Goal: Check status: Check status

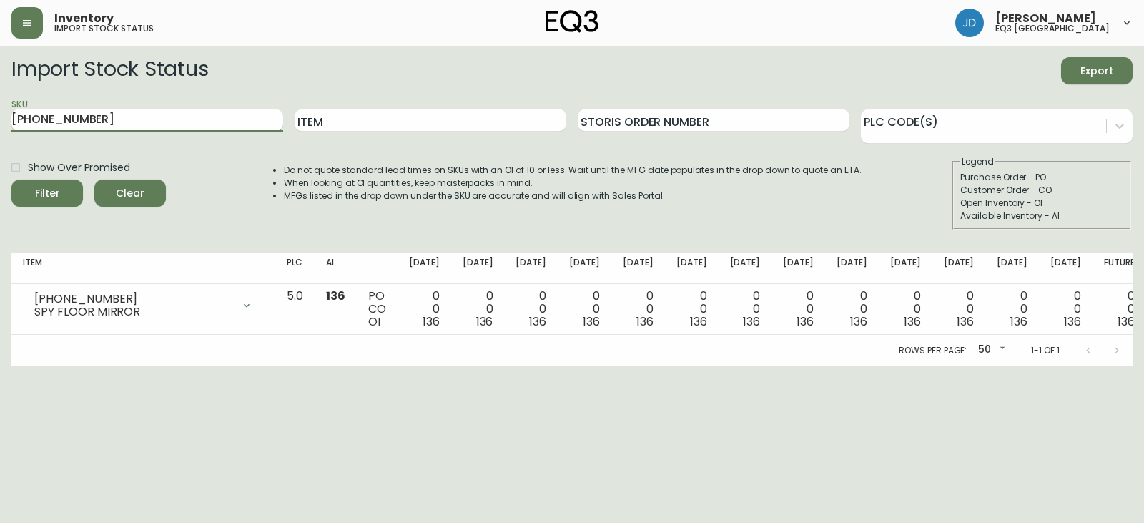
click at [92, 116] on input "[PHONE_NUMBER]" at bounding box center [147, 120] width 272 height 23
type input "[PHONE_NUMBER]"
click at [11, 179] on button "Filter" at bounding box center [46, 192] width 71 height 27
